Goal: Task Accomplishment & Management: Manage account settings

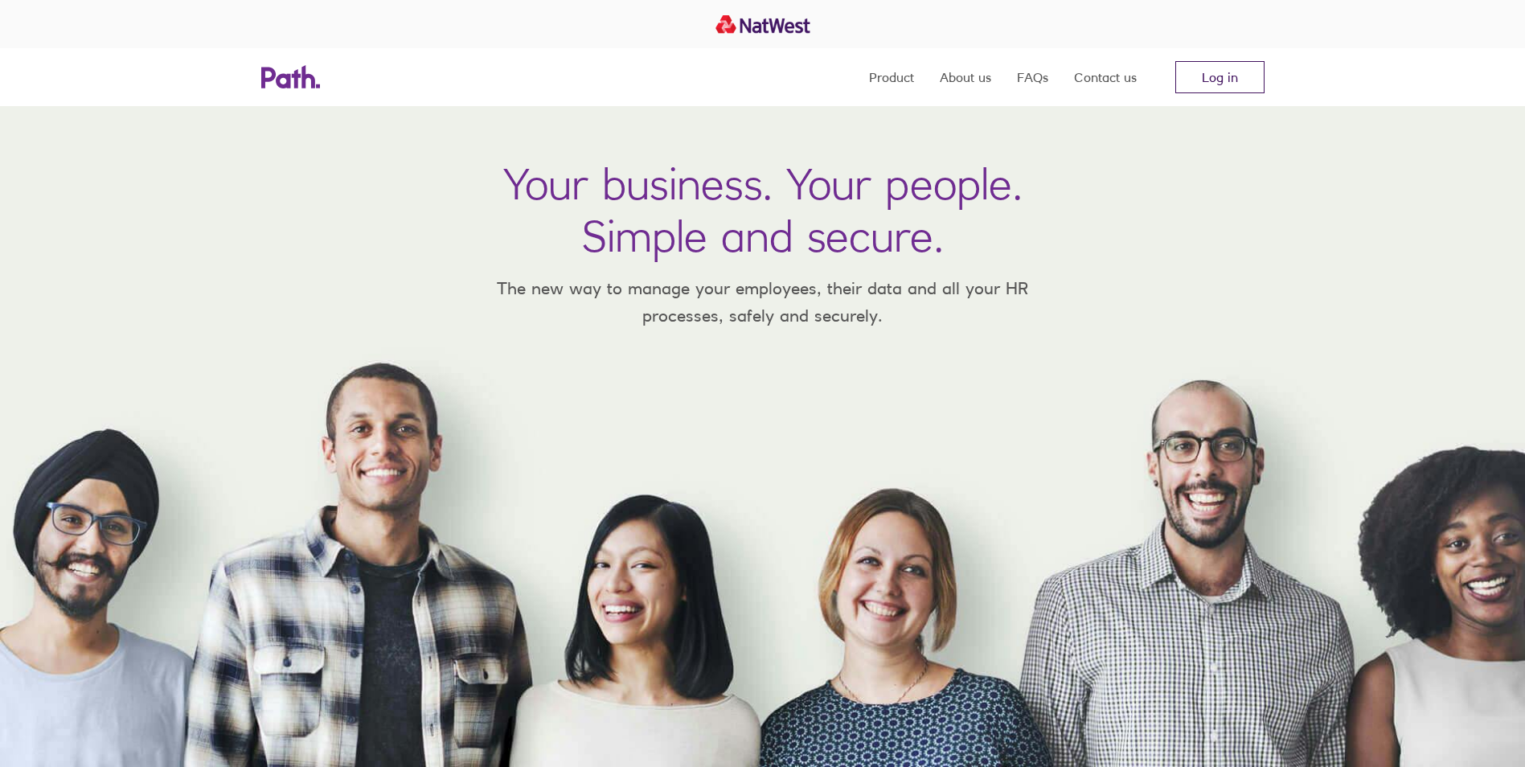
click at [1197, 76] on link "Log in" at bounding box center [1219, 77] width 89 height 32
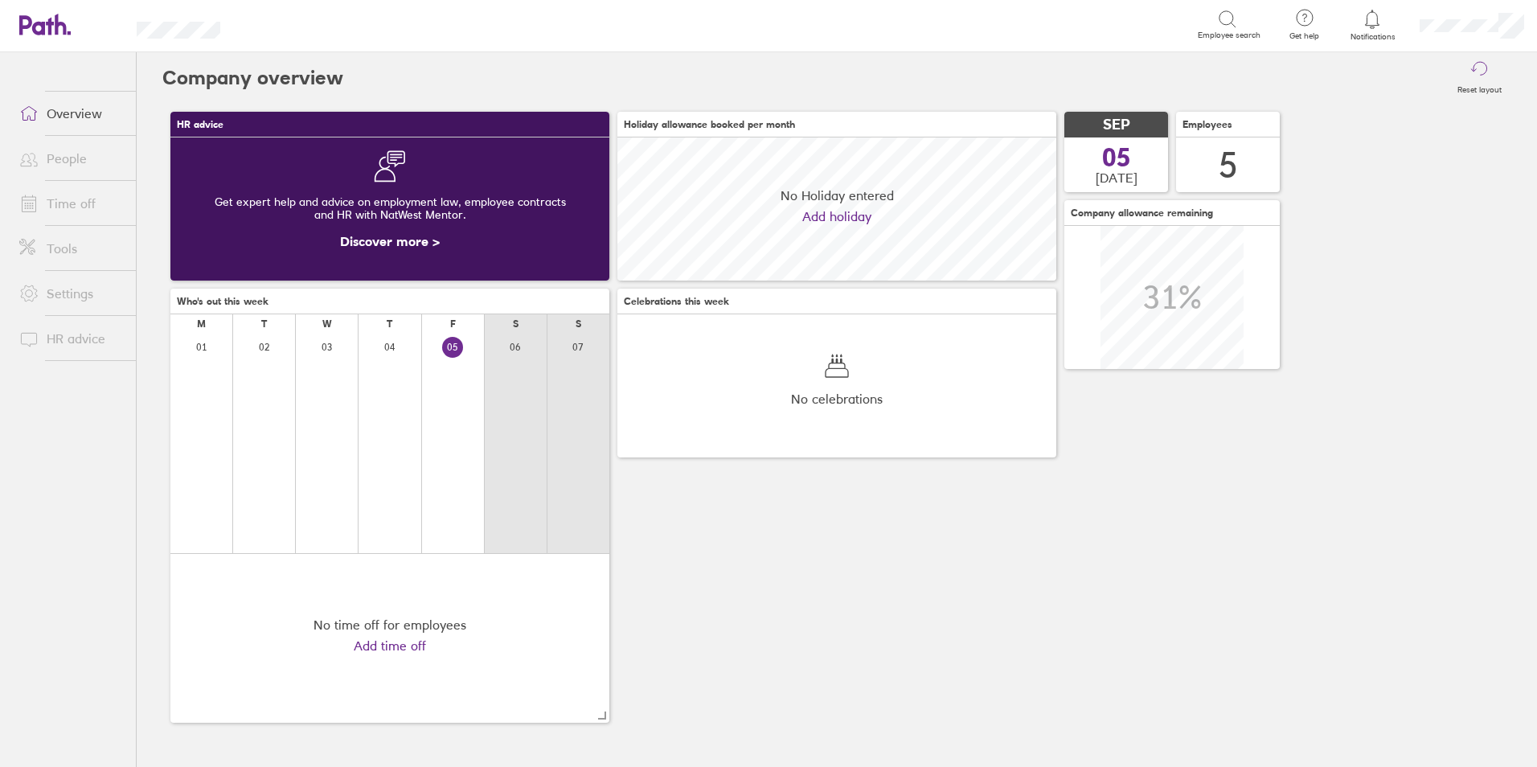
scroll to position [143, 439]
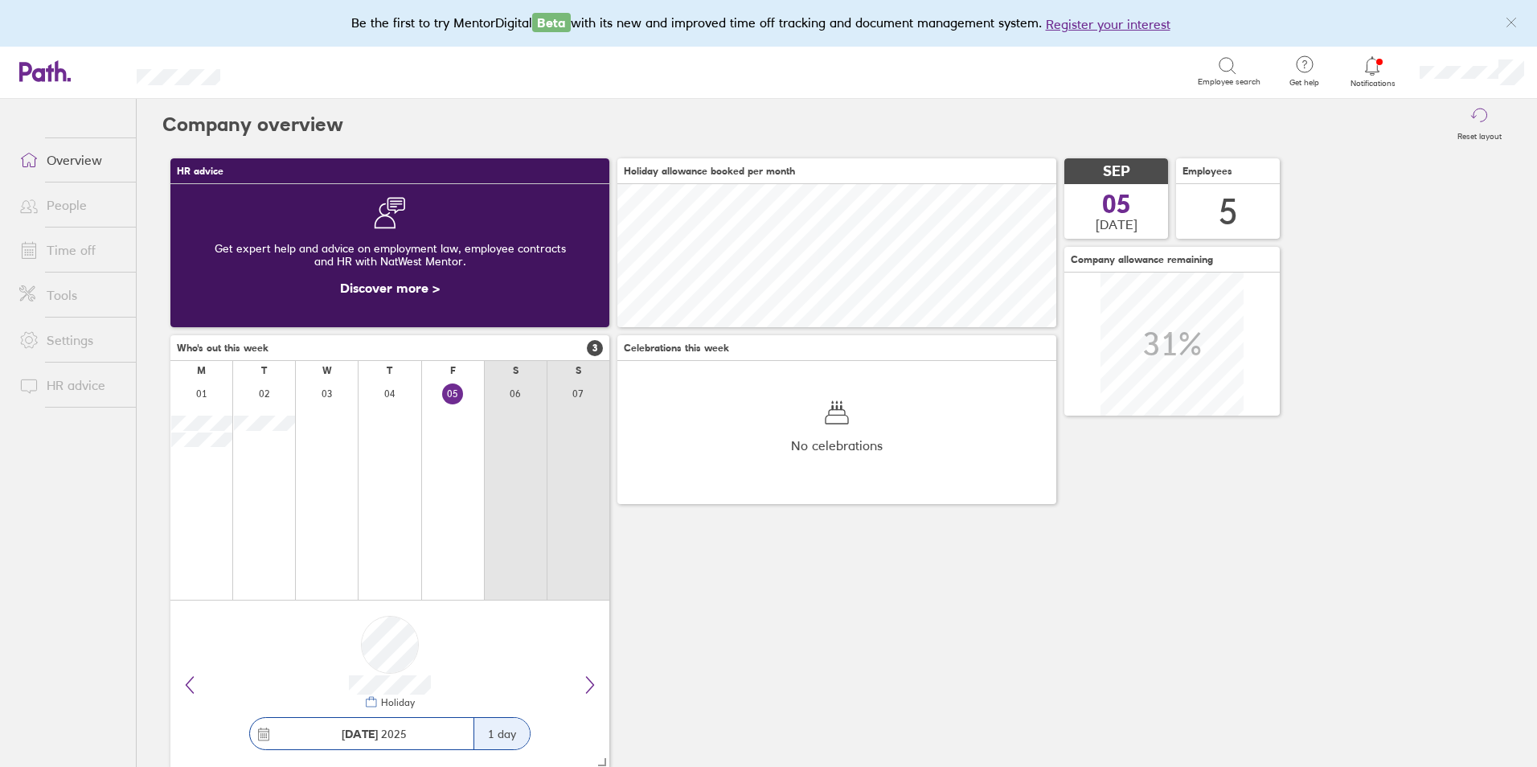
click at [67, 252] on link "Time off" at bounding box center [70, 250] width 129 height 32
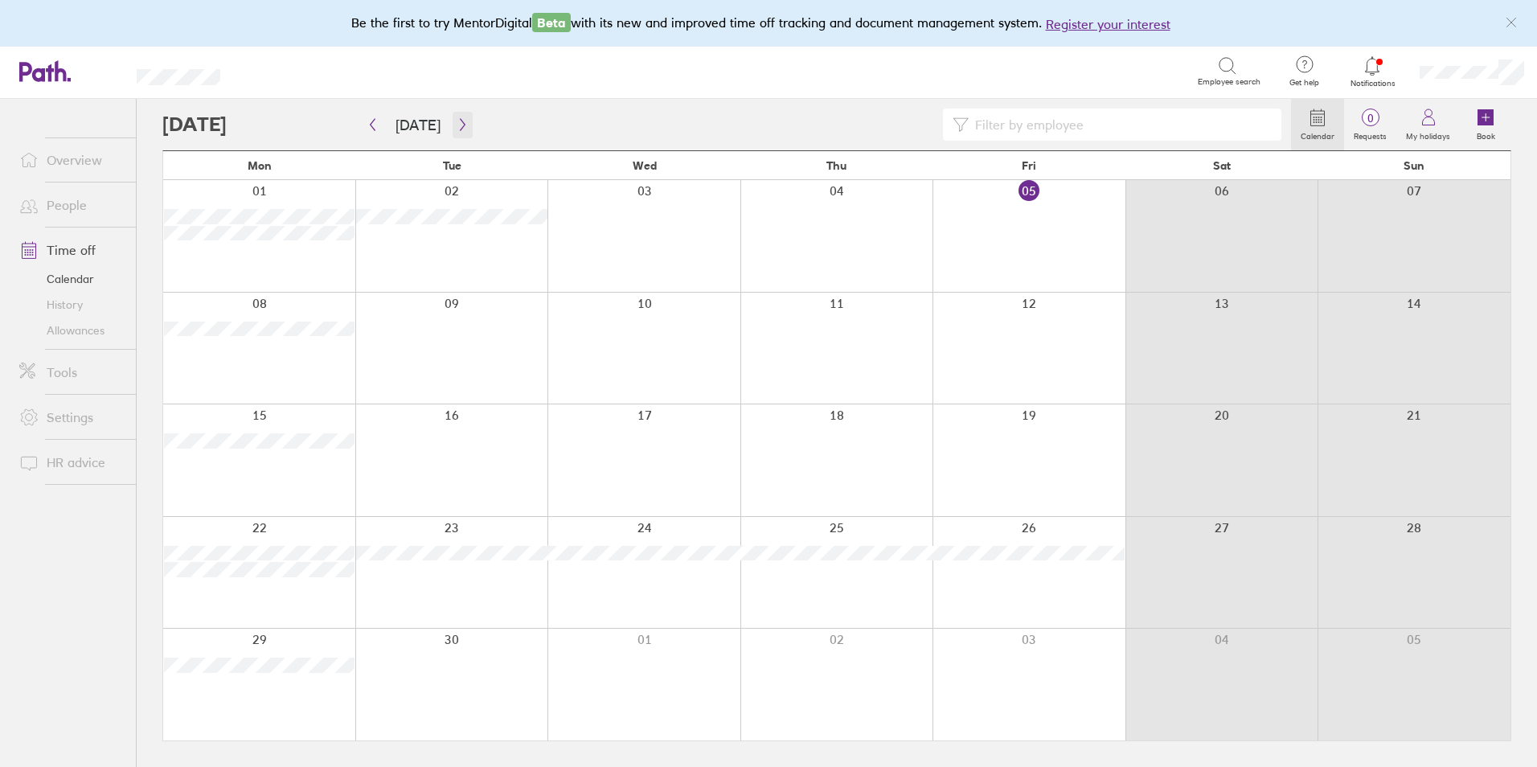
click at [460, 125] on icon "button" at bounding box center [462, 124] width 12 height 13
